Goal: Communication & Community: Connect with others

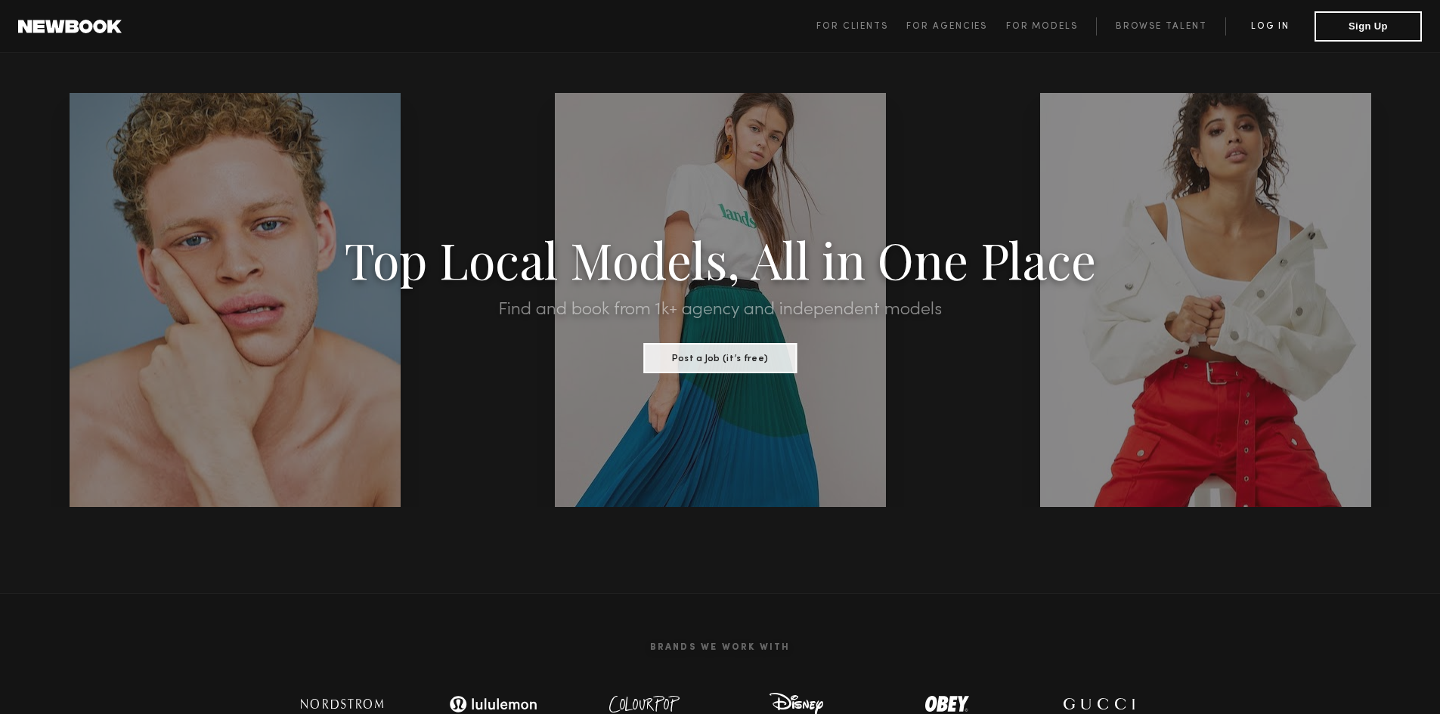
click at [1249, 22] on link "Log in" at bounding box center [1269, 26] width 89 height 18
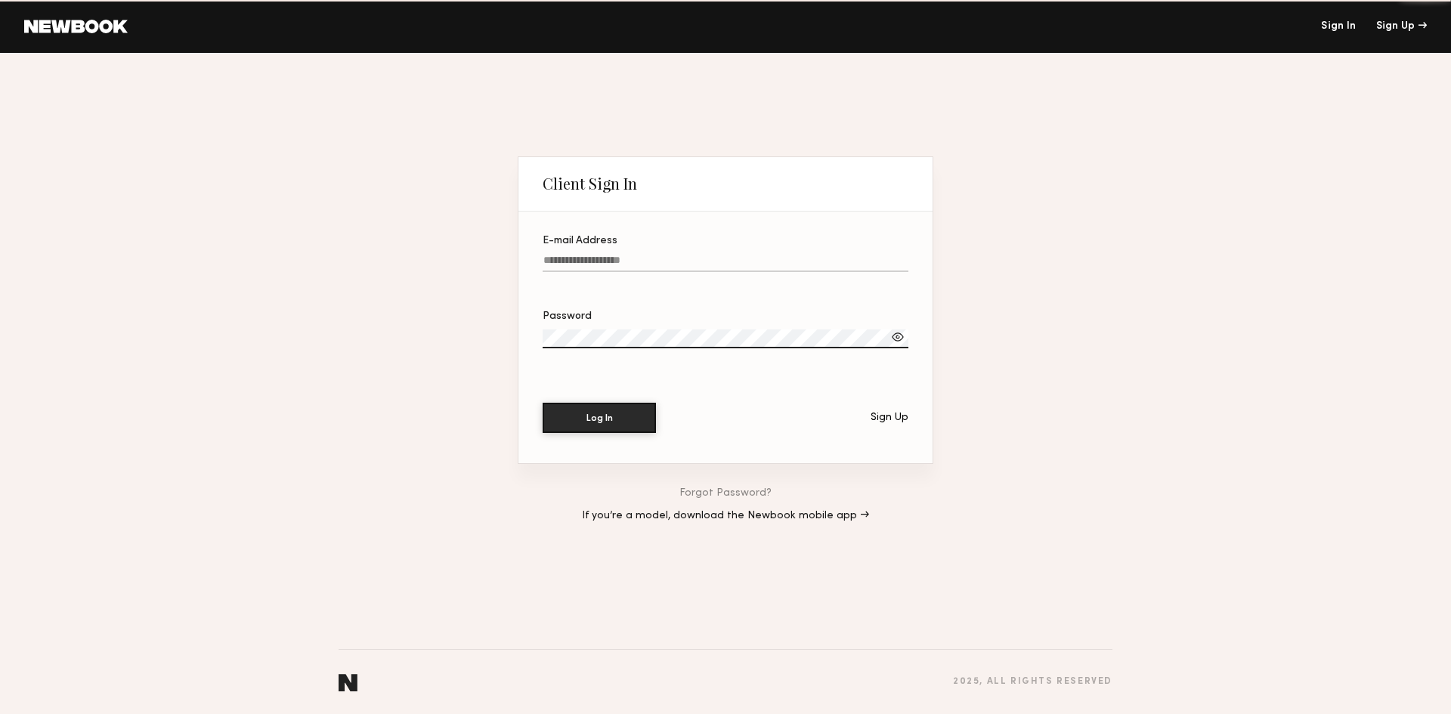
type input "**********"
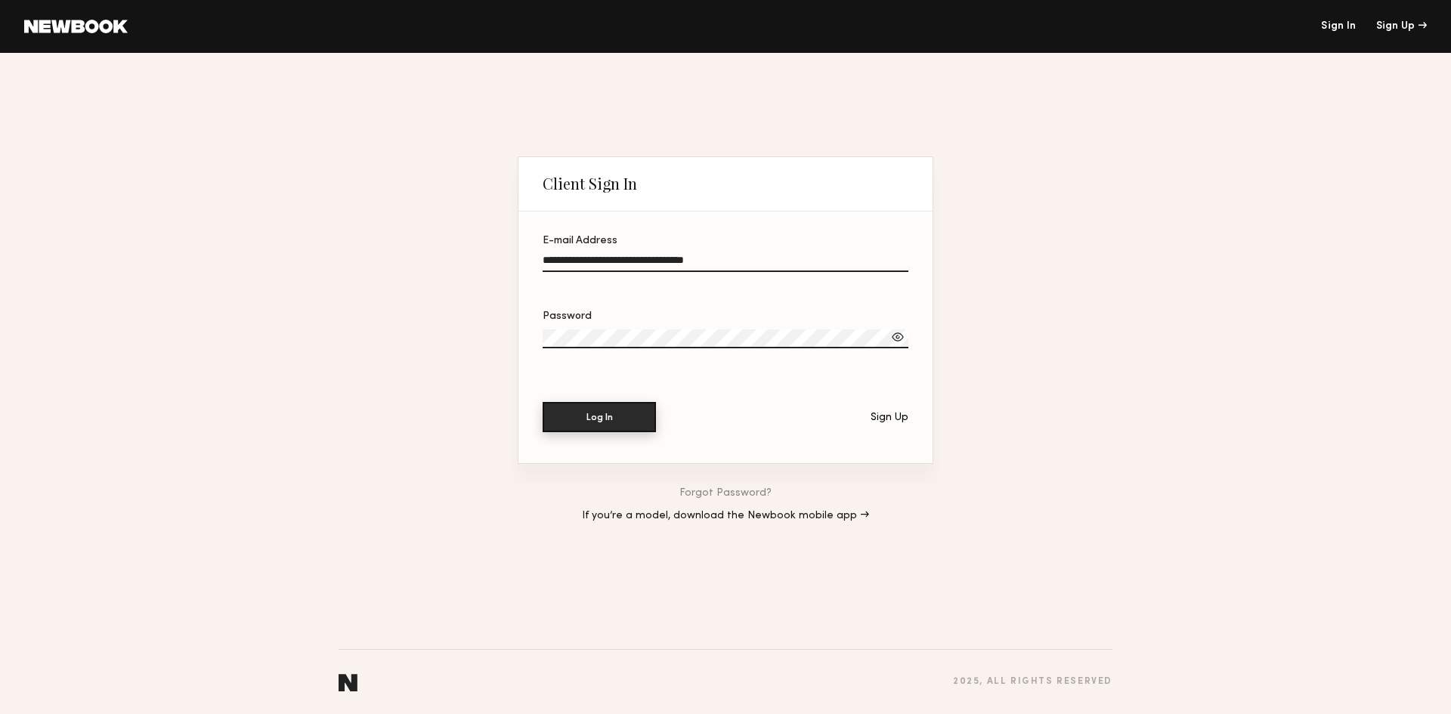
click at [575, 410] on button "Log In" at bounding box center [599, 417] width 113 height 30
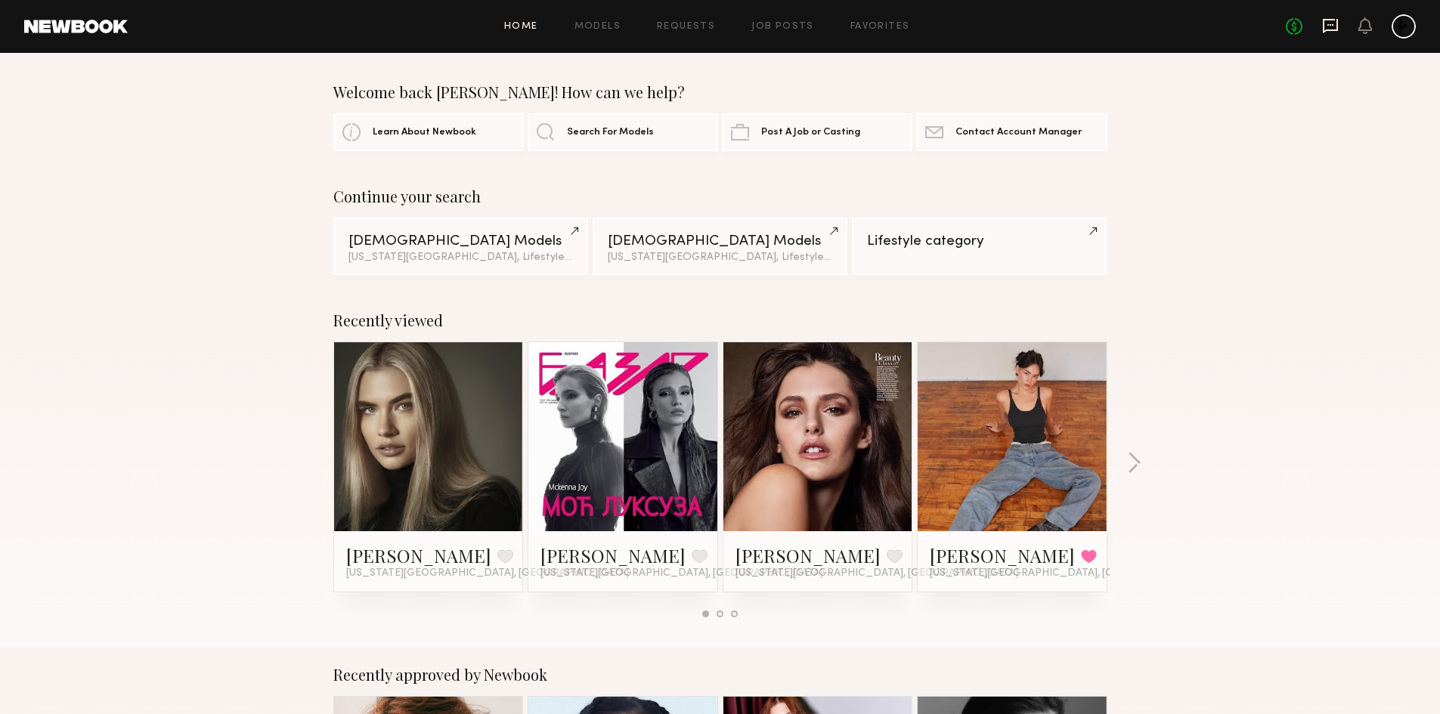
click at [1334, 21] on icon at bounding box center [1330, 25] width 17 height 17
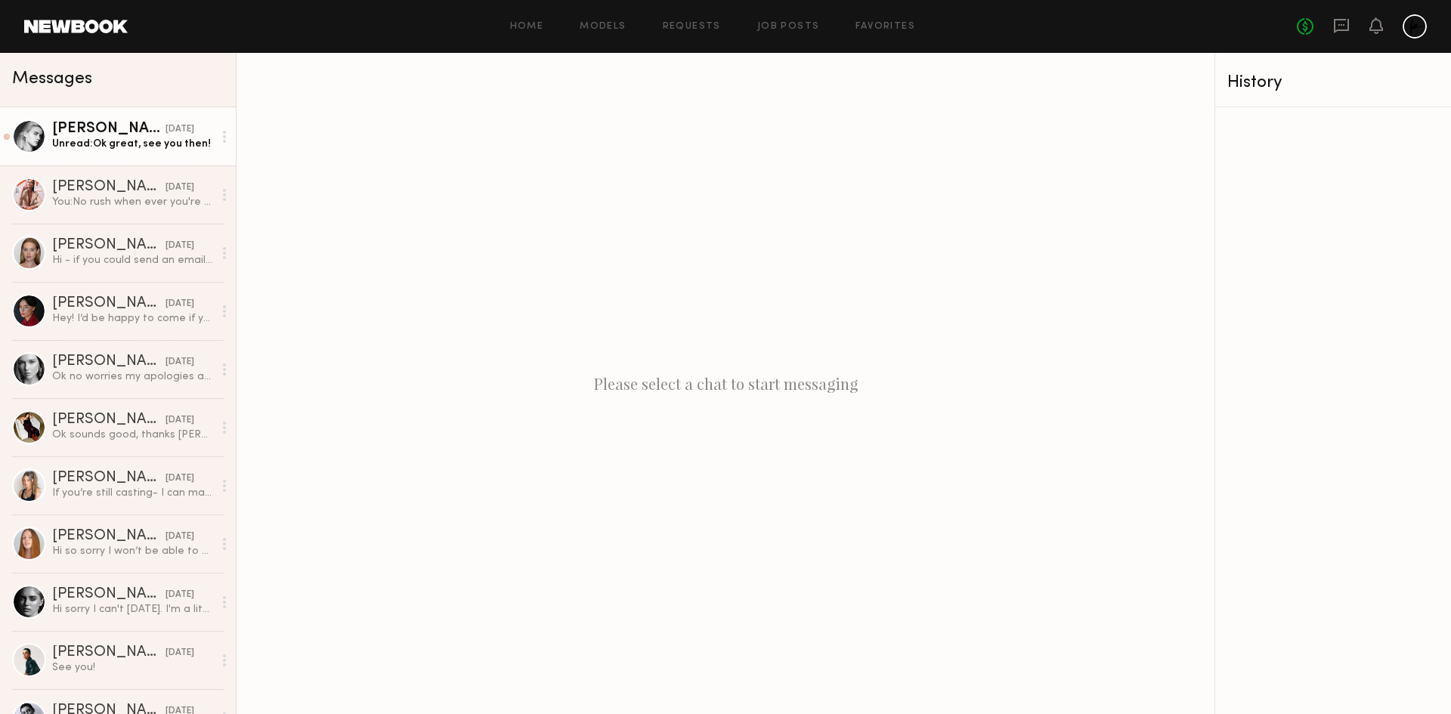
click at [113, 155] on link "[PERSON_NAME] [DATE] Unread: Ok great, see you then!" at bounding box center [118, 136] width 236 height 58
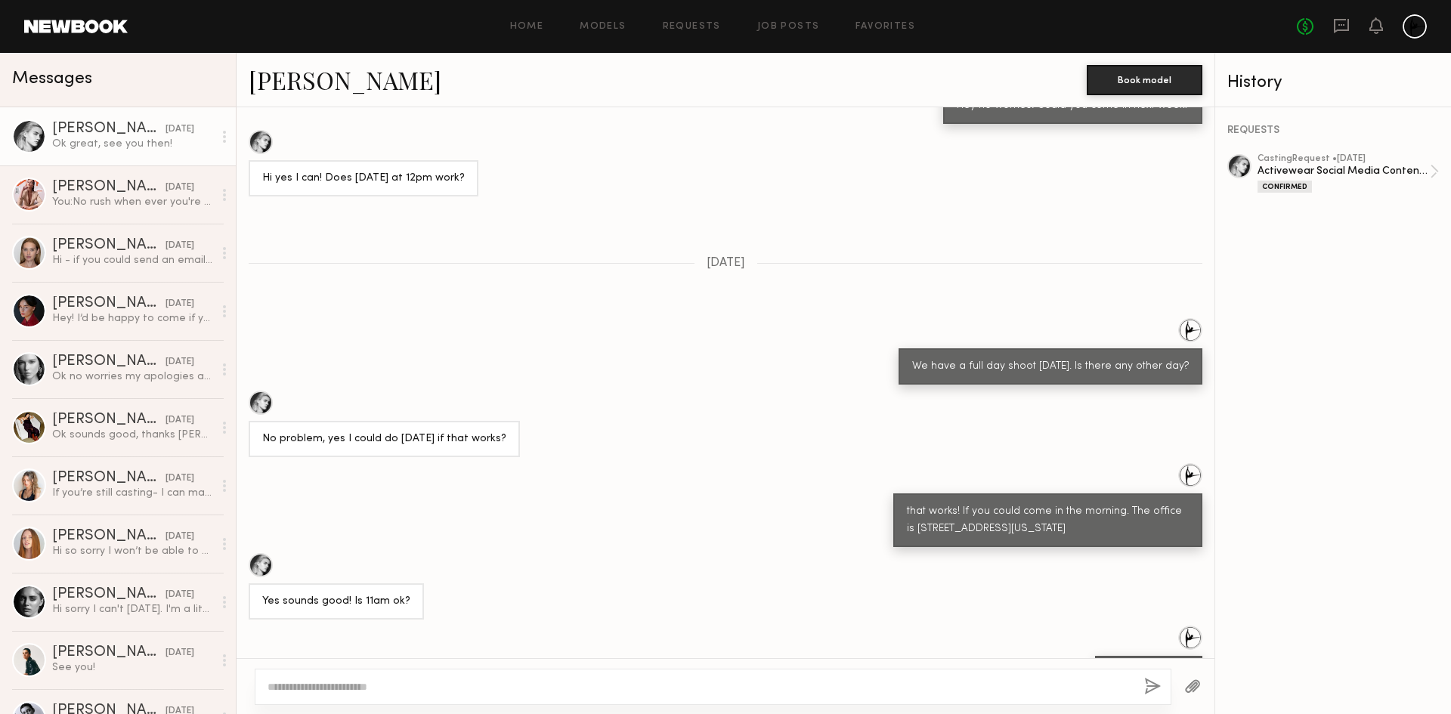
scroll to position [1266, 0]
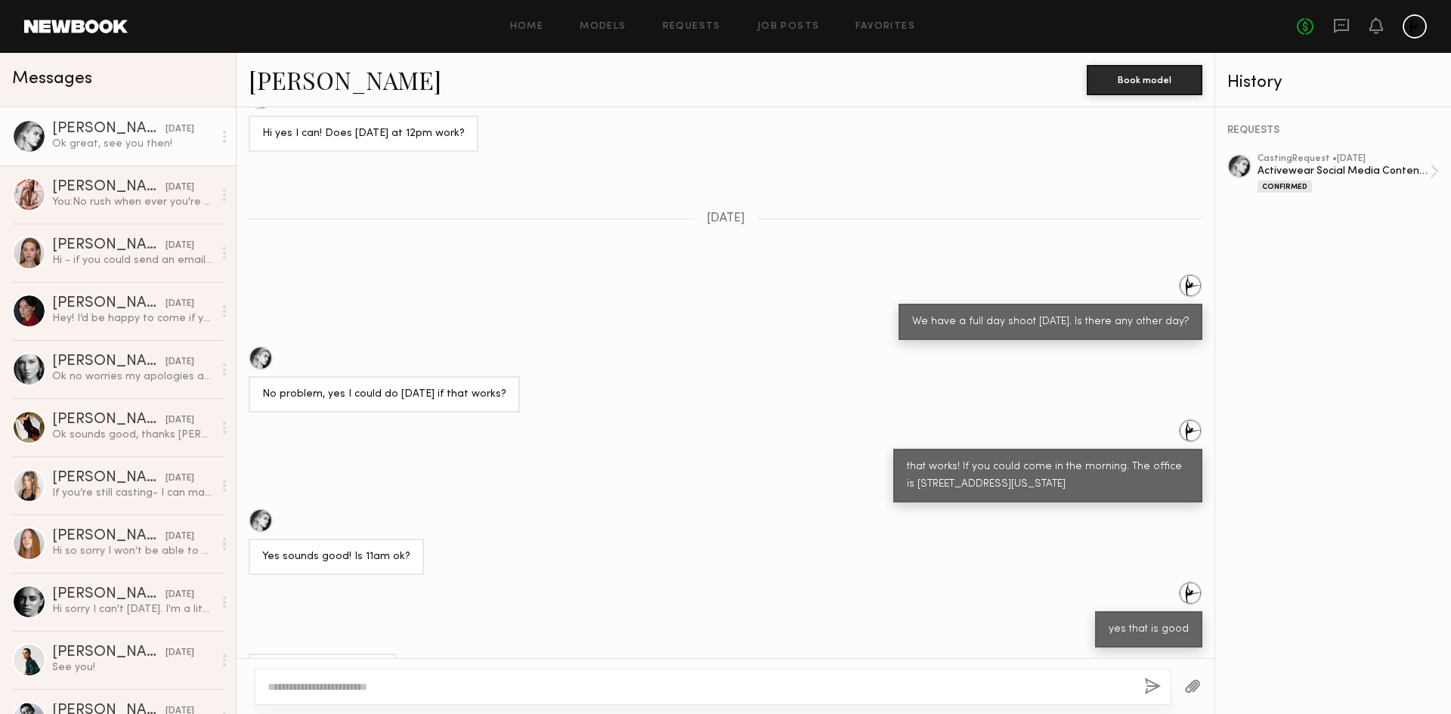
click at [280, 85] on link "[PERSON_NAME]" at bounding box center [345, 80] width 193 height 33
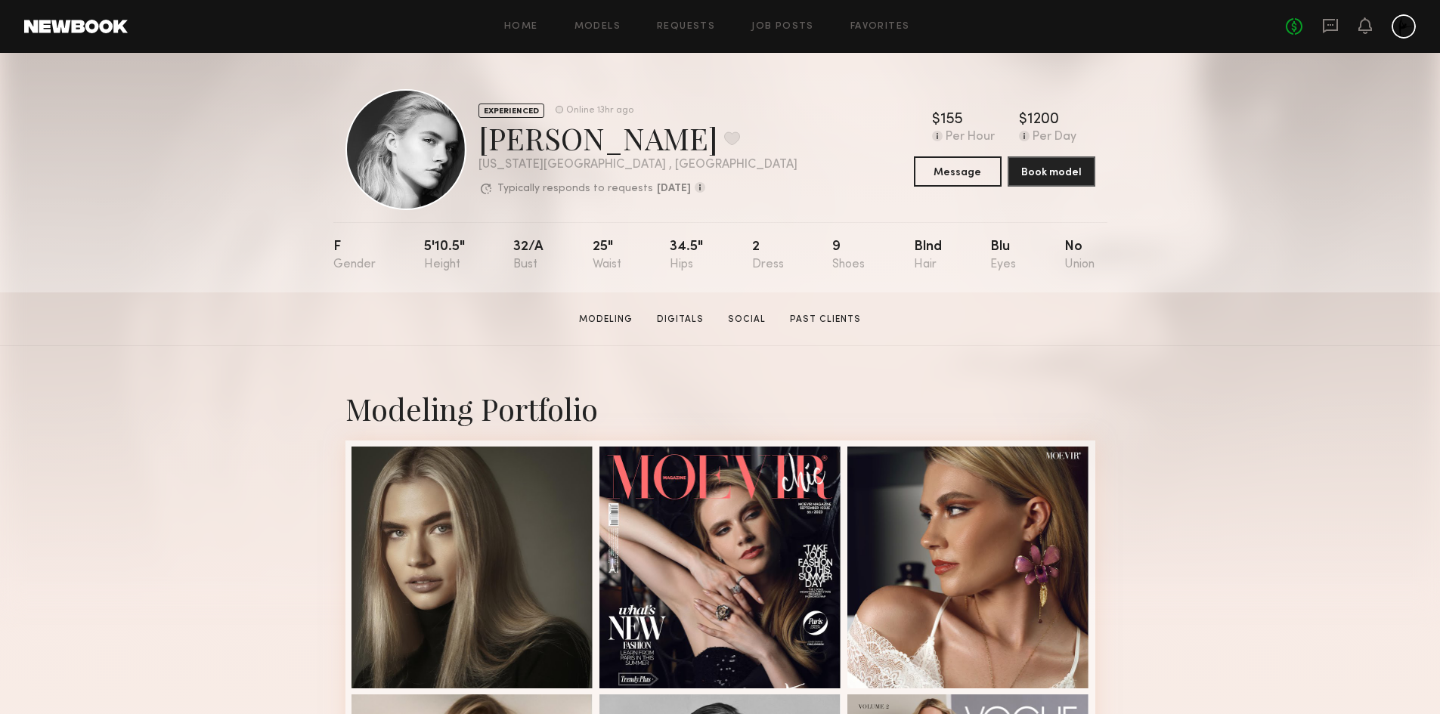
click at [1324, 16] on div "No fees up to $5,000" at bounding box center [1351, 26] width 130 height 24
click at [1328, 25] on icon at bounding box center [1331, 25] width 6 height 2
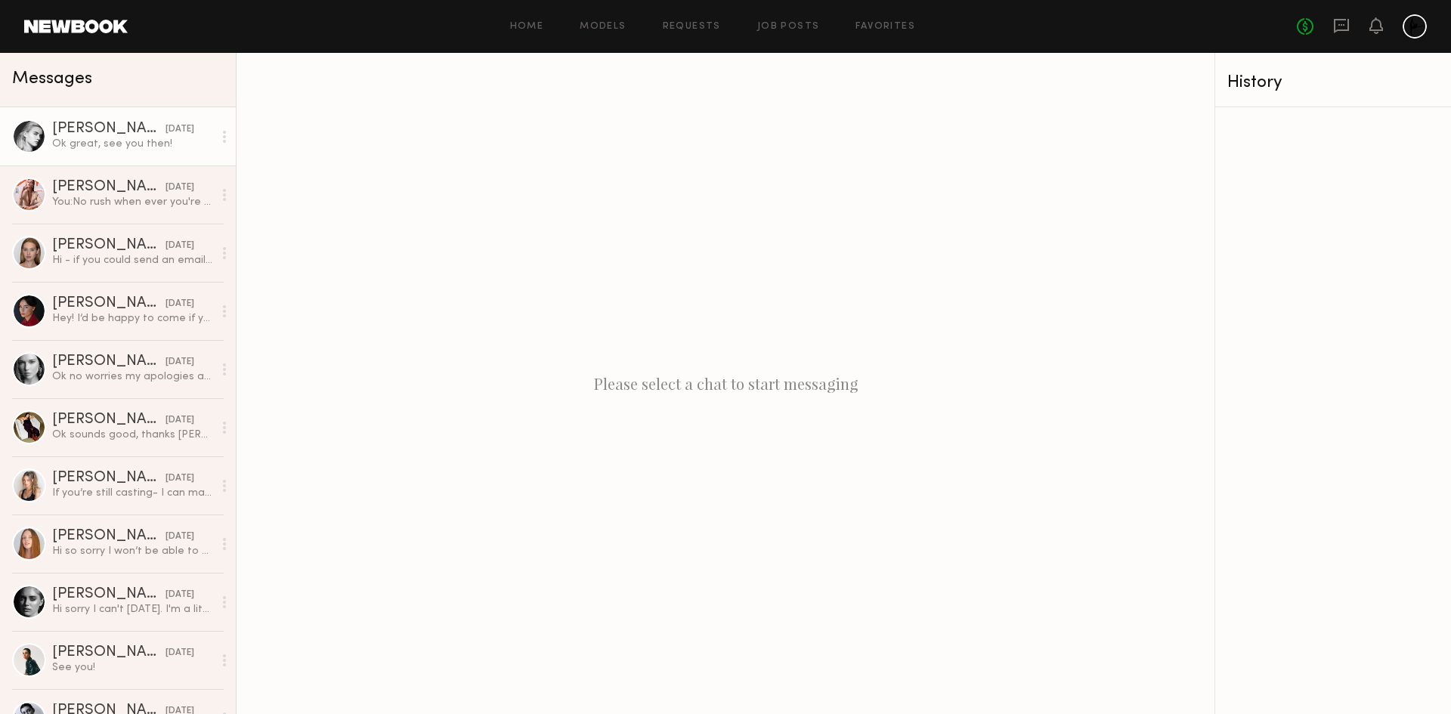
click at [108, 150] on div "Ok great, see you then!" at bounding box center [132, 144] width 161 height 14
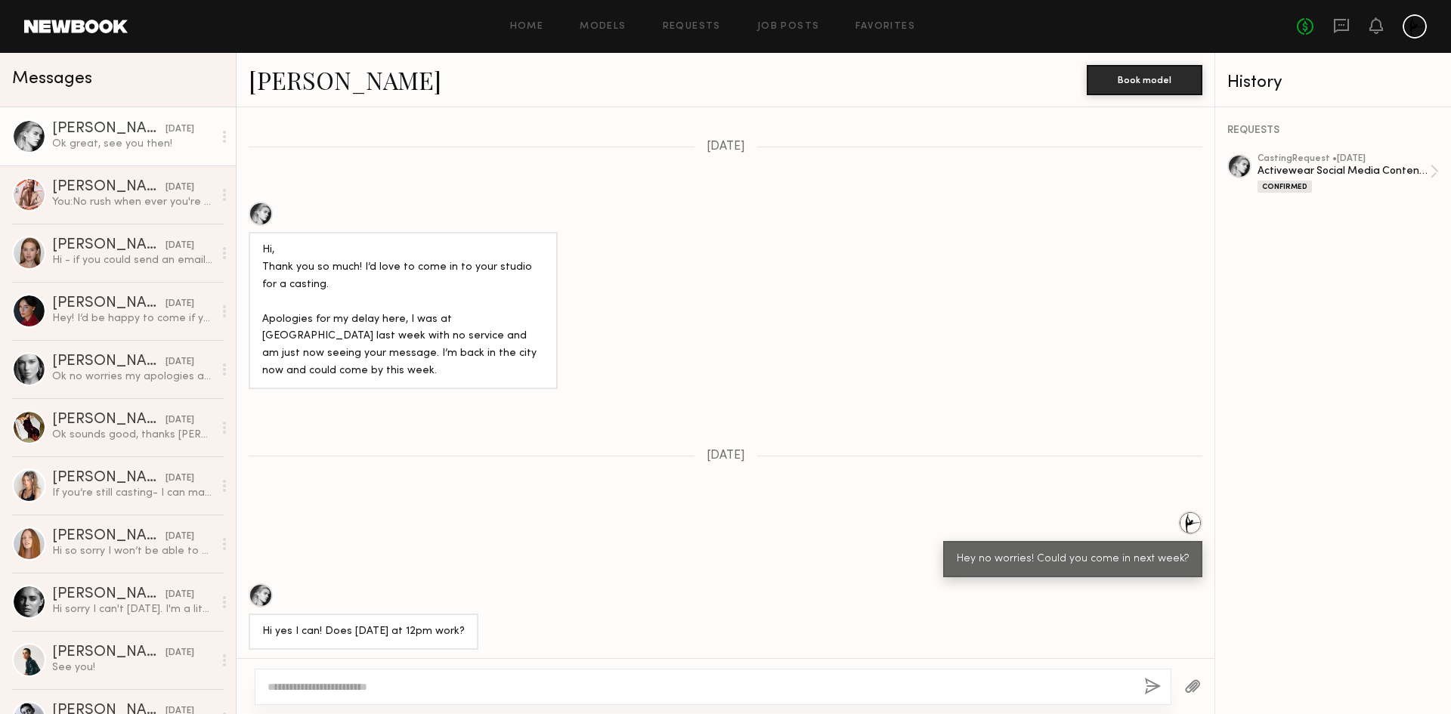
scroll to position [1266, 0]
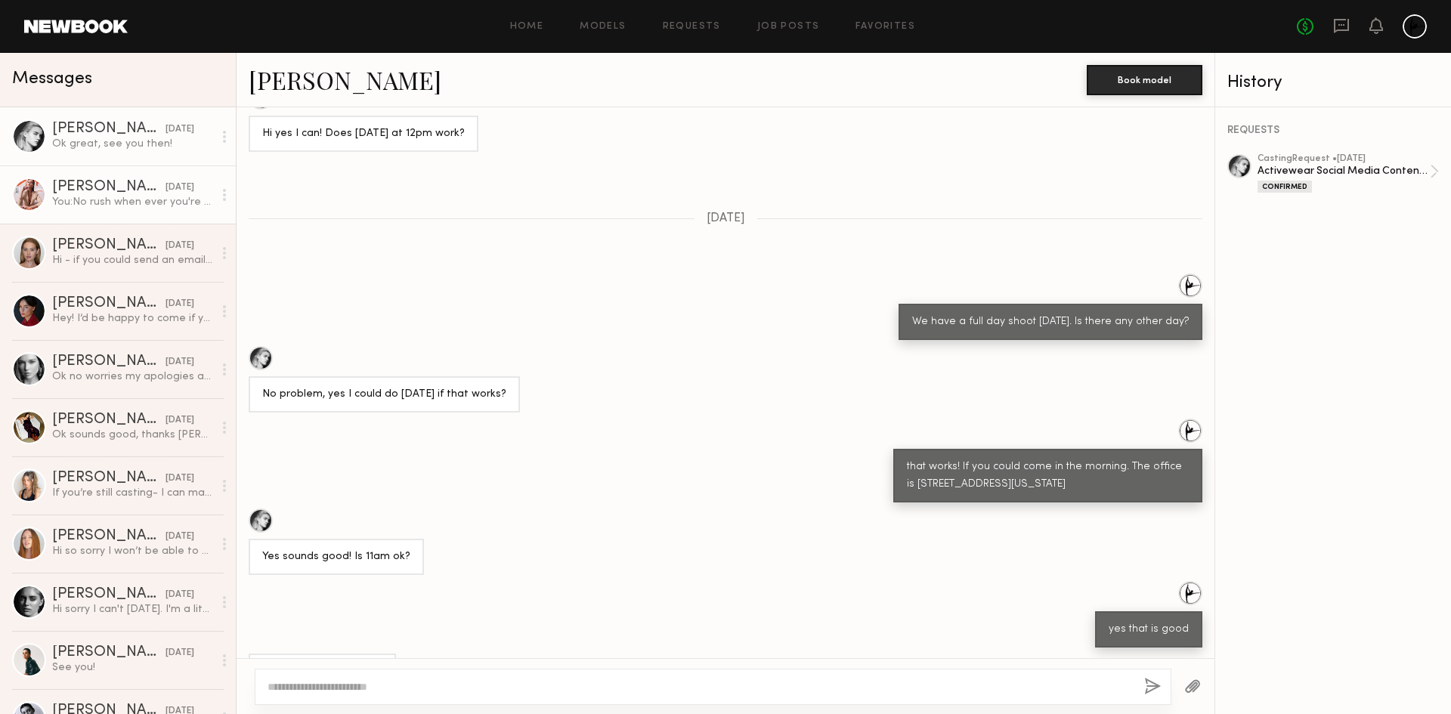
click at [166, 194] on div "[DATE]" at bounding box center [180, 188] width 29 height 14
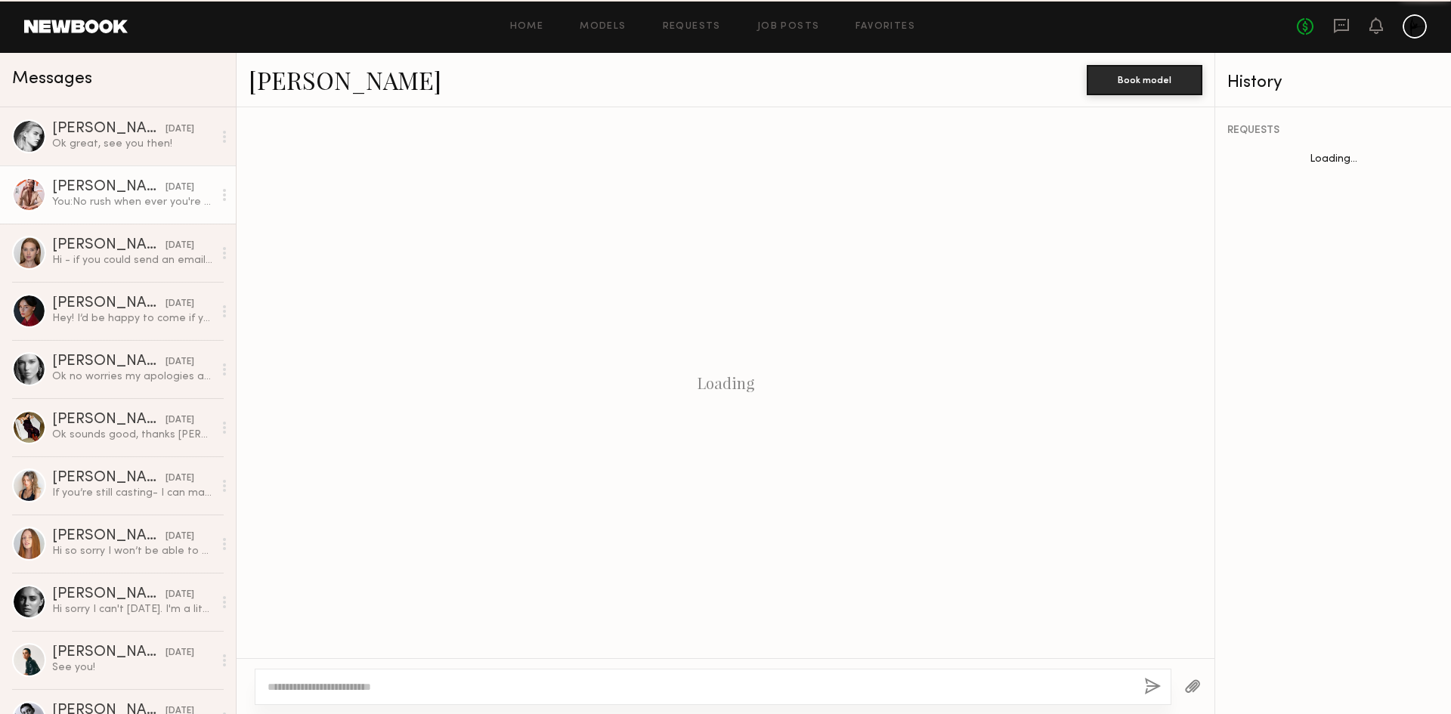
scroll to position [568, 0]
